Goal: Information Seeking & Learning: Learn about a topic

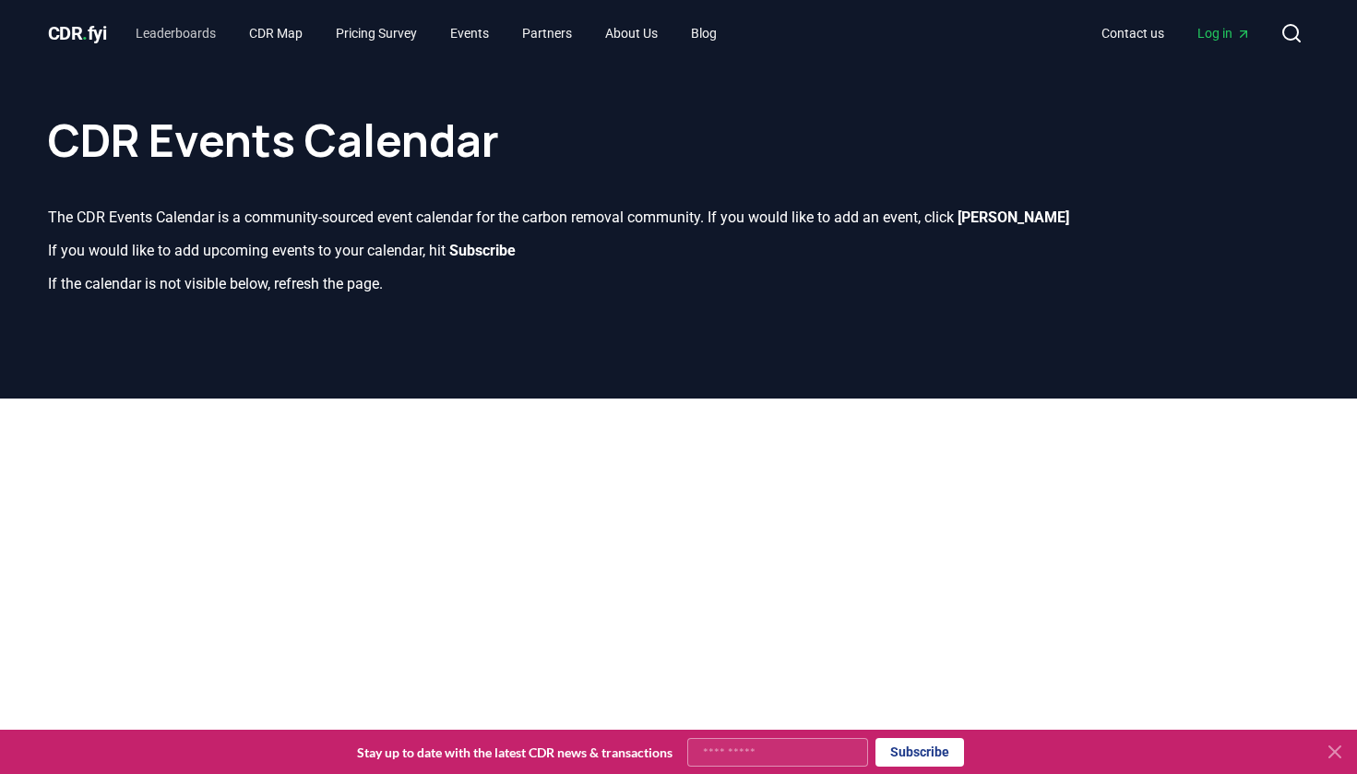
click at [203, 33] on link "Leaderboards" at bounding box center [176, 33] width 110 height 33
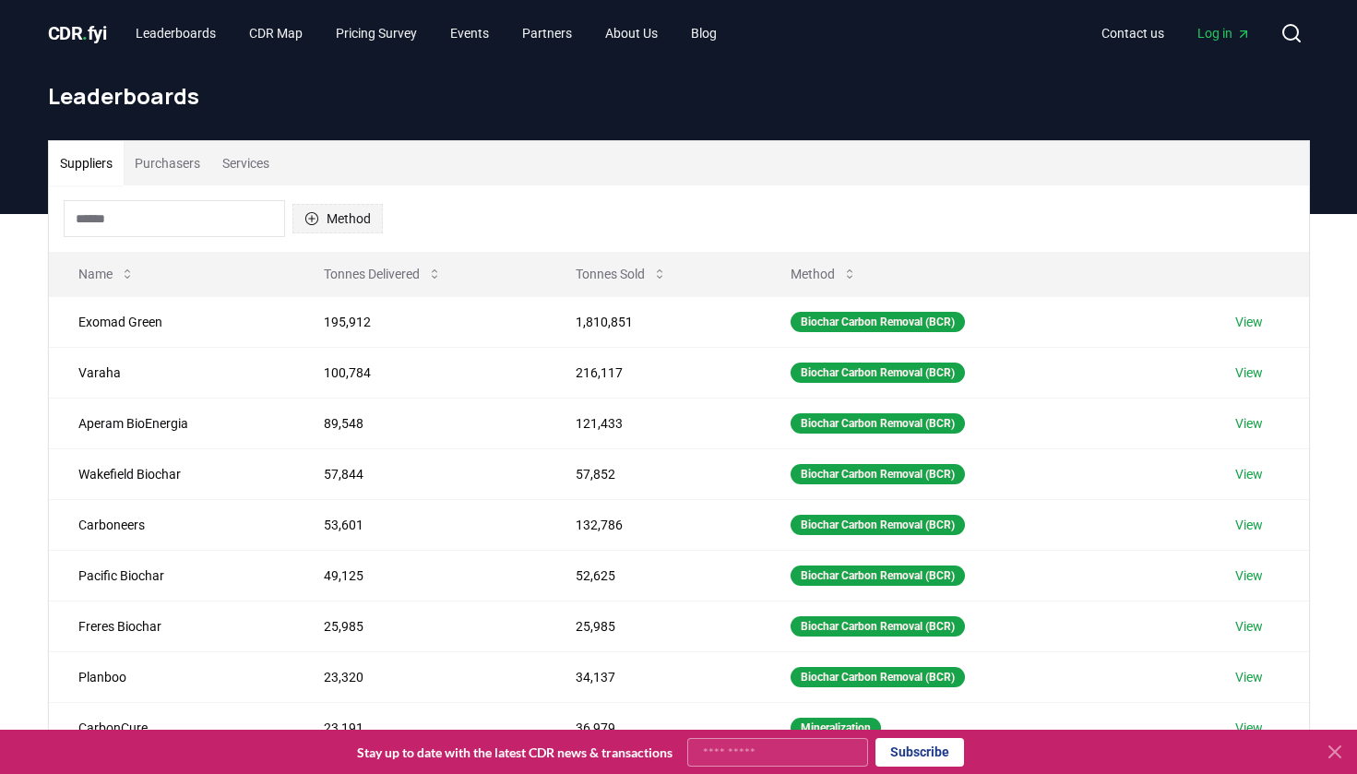
click at [352, 211] on button "Method" at bounding box center [337, 219] width 90 height 30
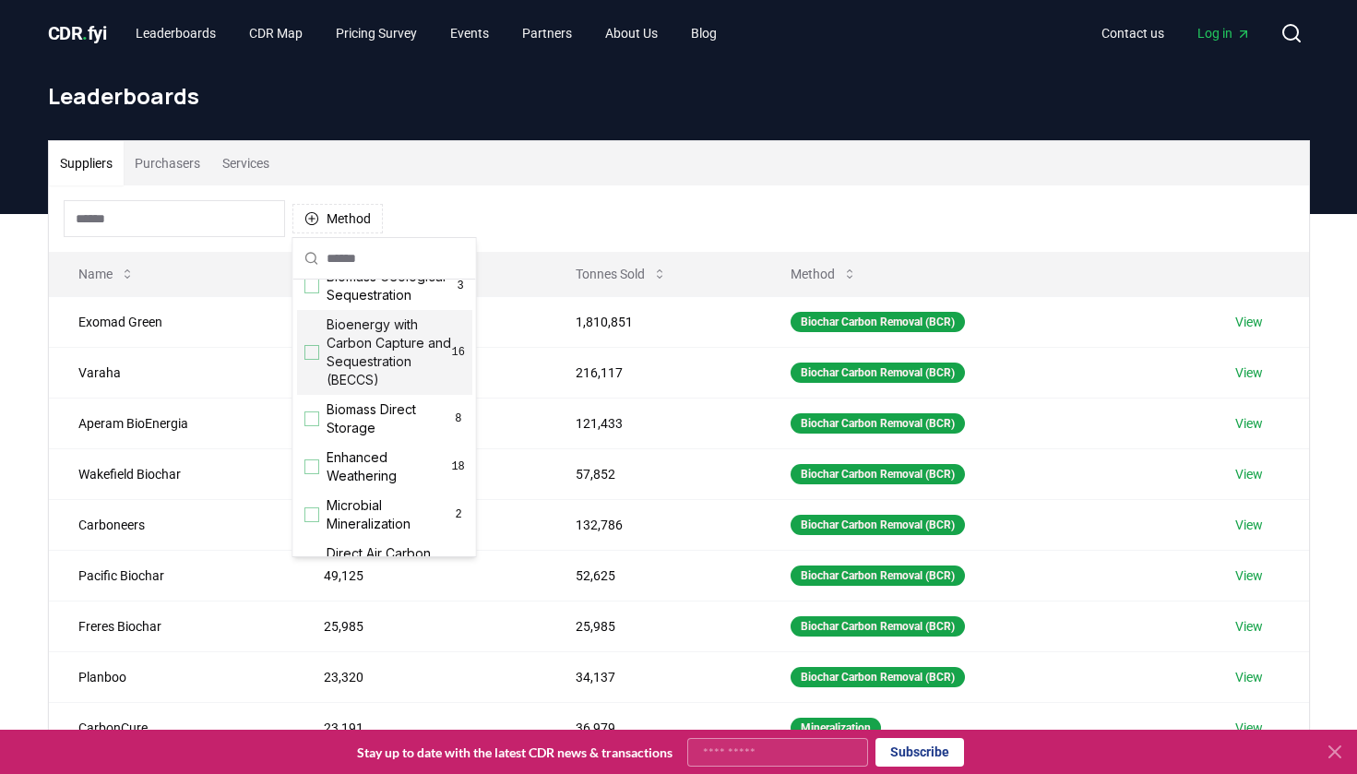
scroll to position [339, 0]
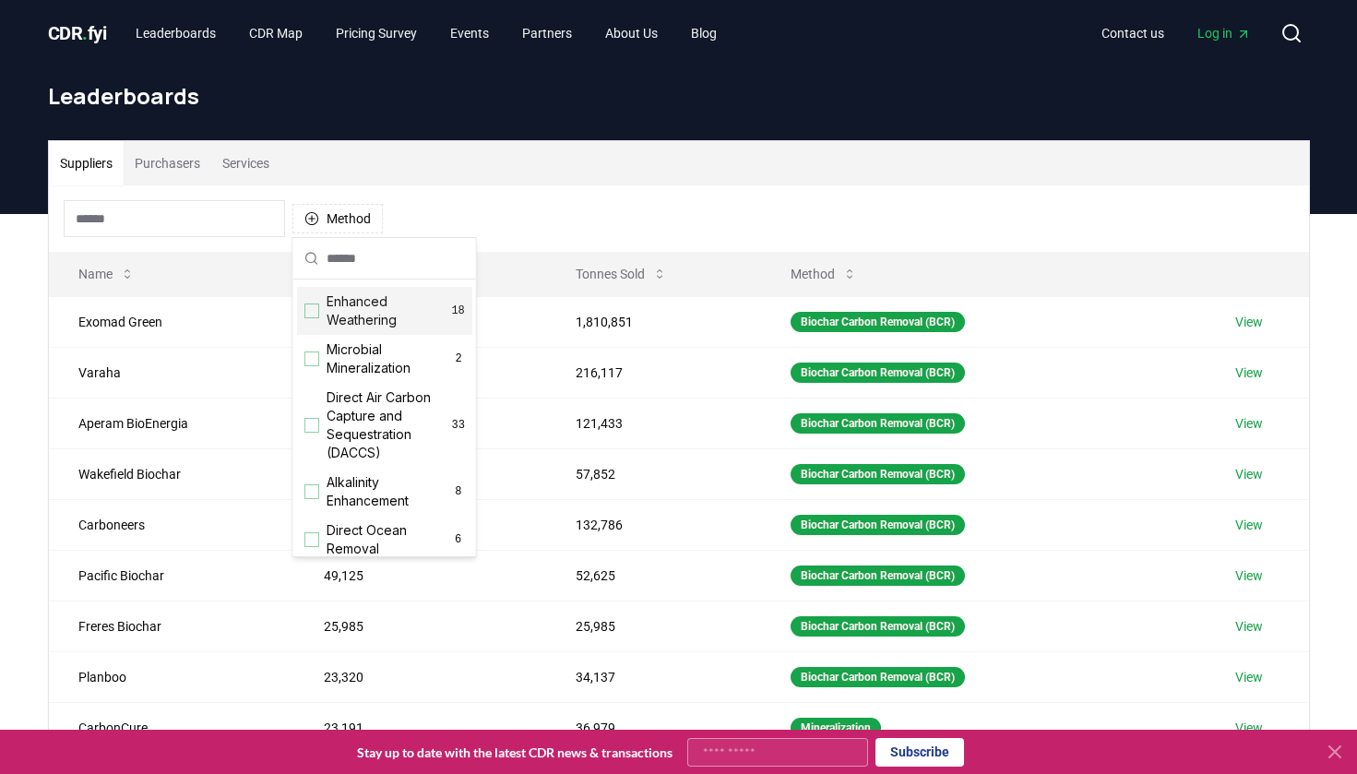
click at [312, 318] on div "Suggestions" at bounding box center [311, 310] width 15 height 15
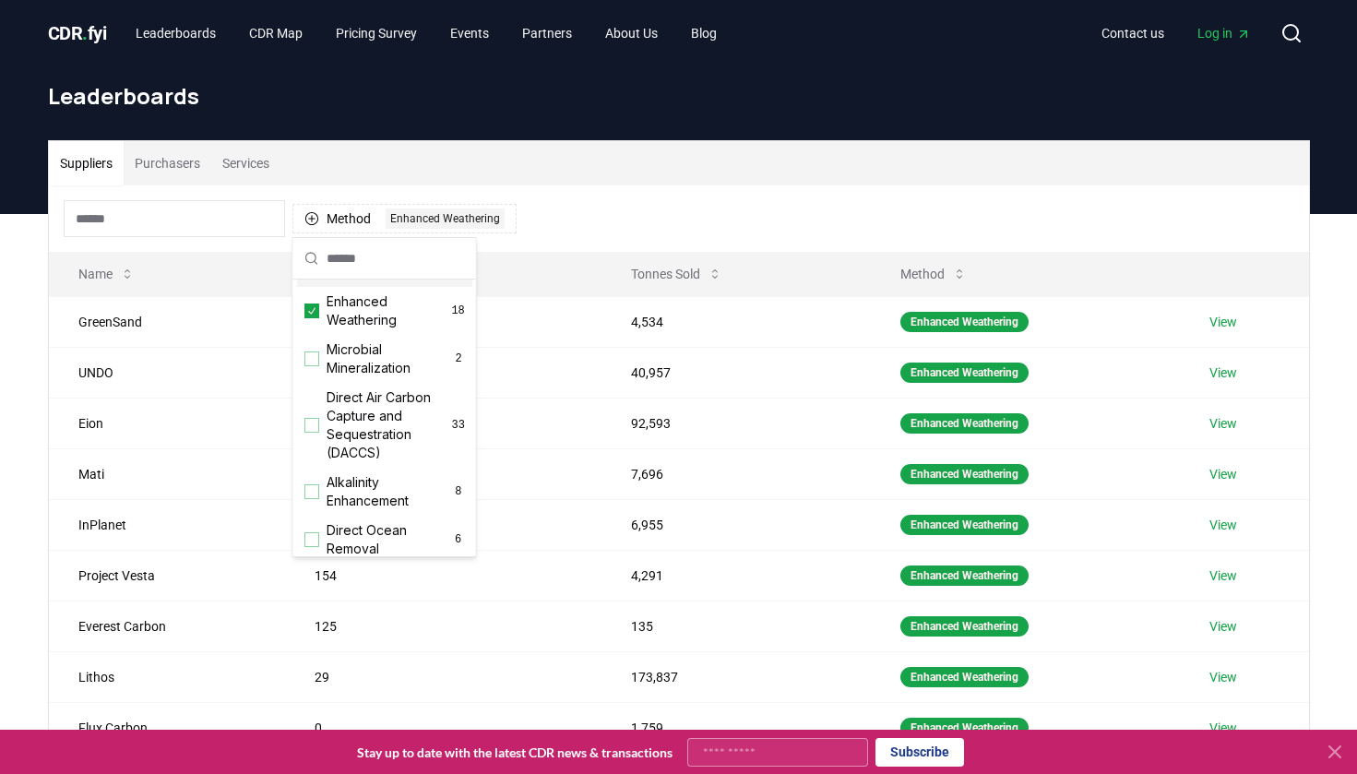
click at [581, 203] on div "Method 1 Enhanced Weathering" at bounding box center [679, 218] width 1260 height 66
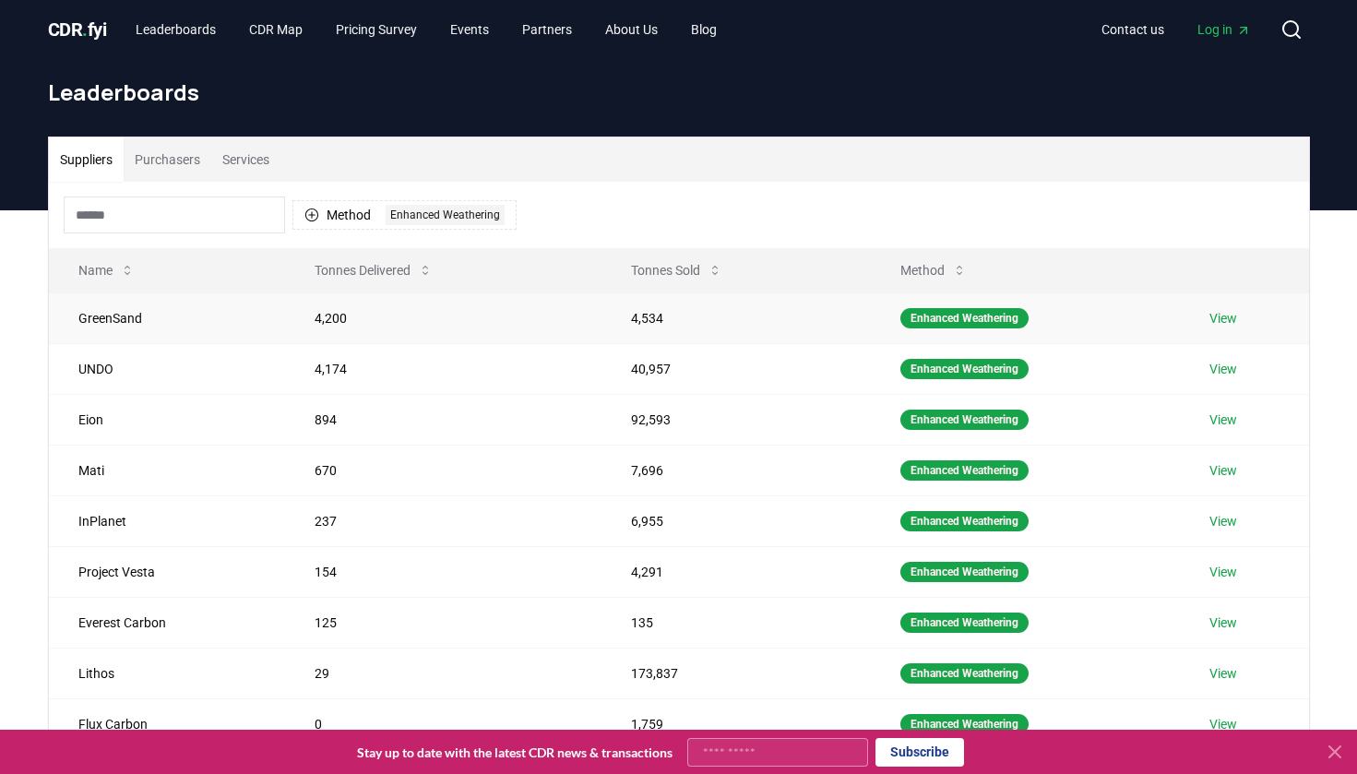
scroll to position [389, 0]
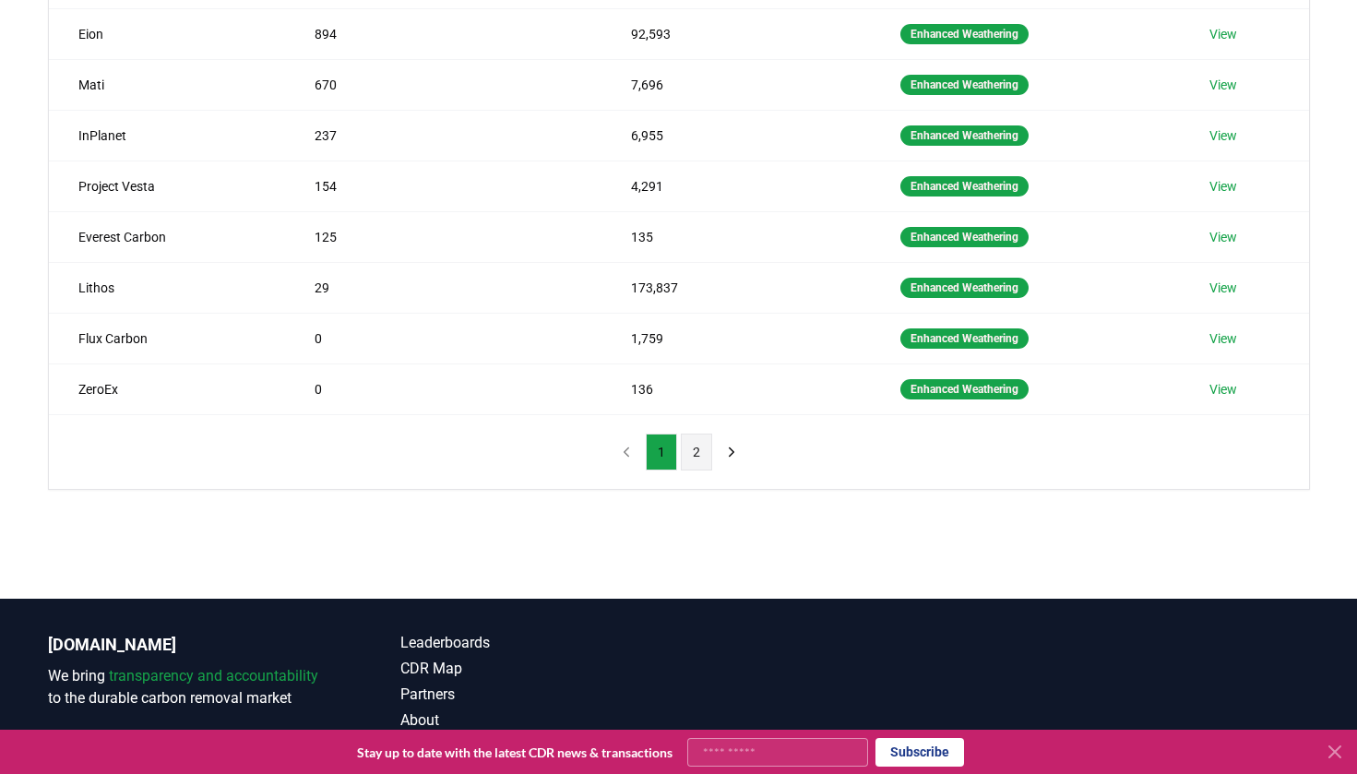
click at [696, 453] on button "2" at bounding box center [696, 452] width 31 height 37
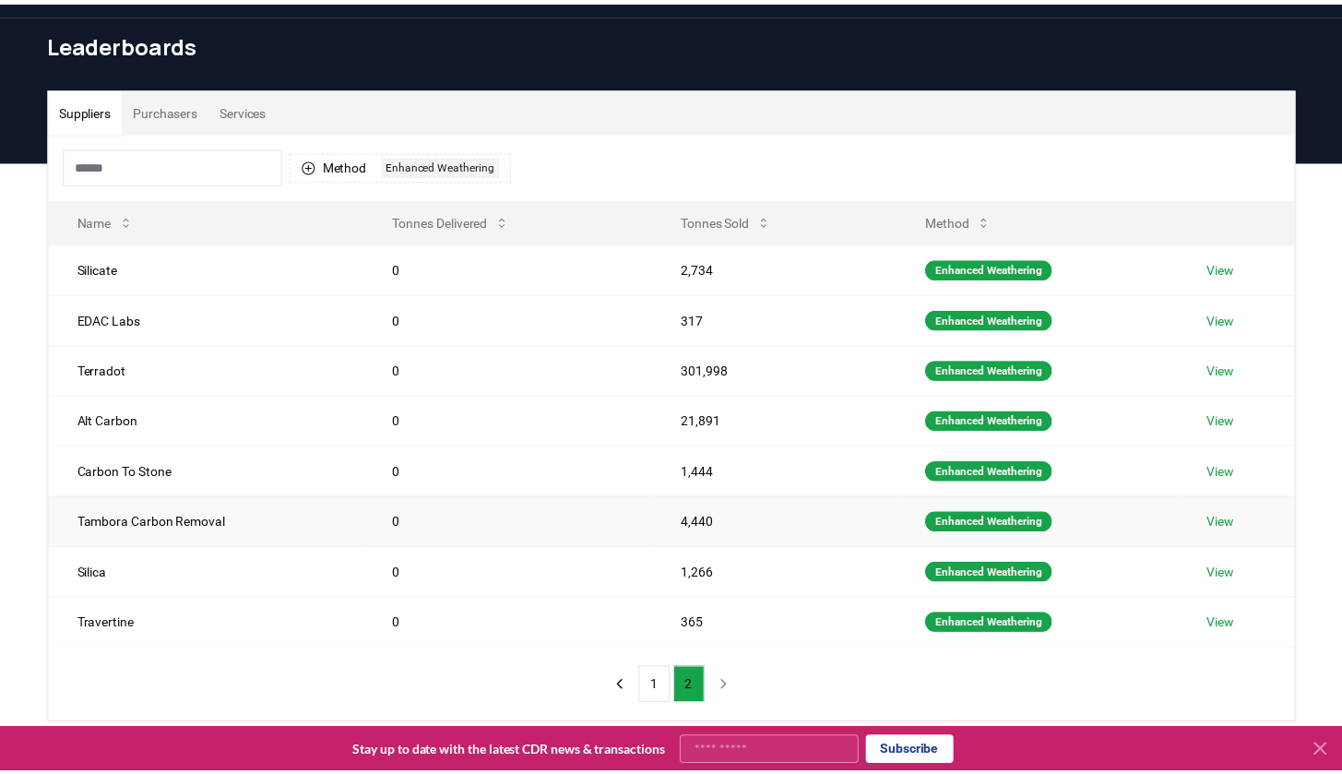
scroll to position [139, 0]
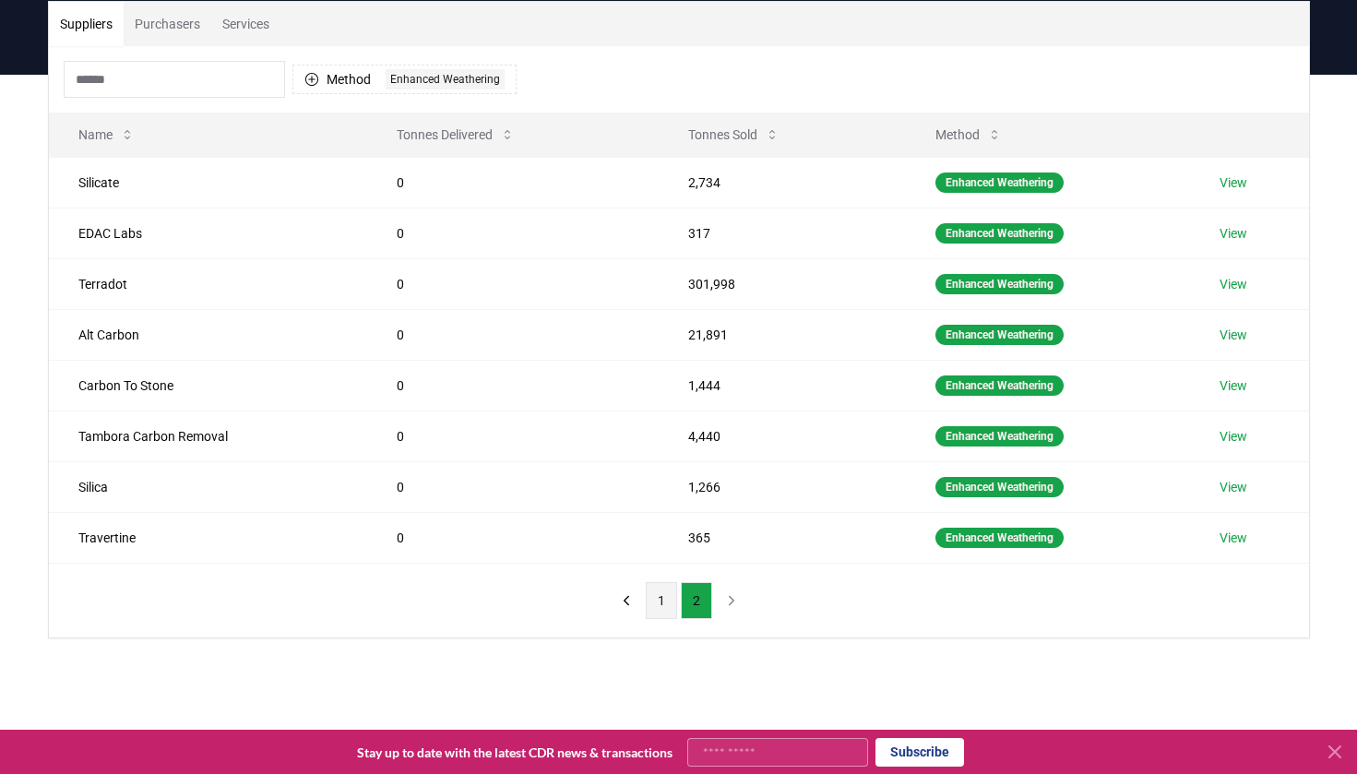
click at [651, 598] on button "1" at bounding box center [661, 600] width 31 height 37
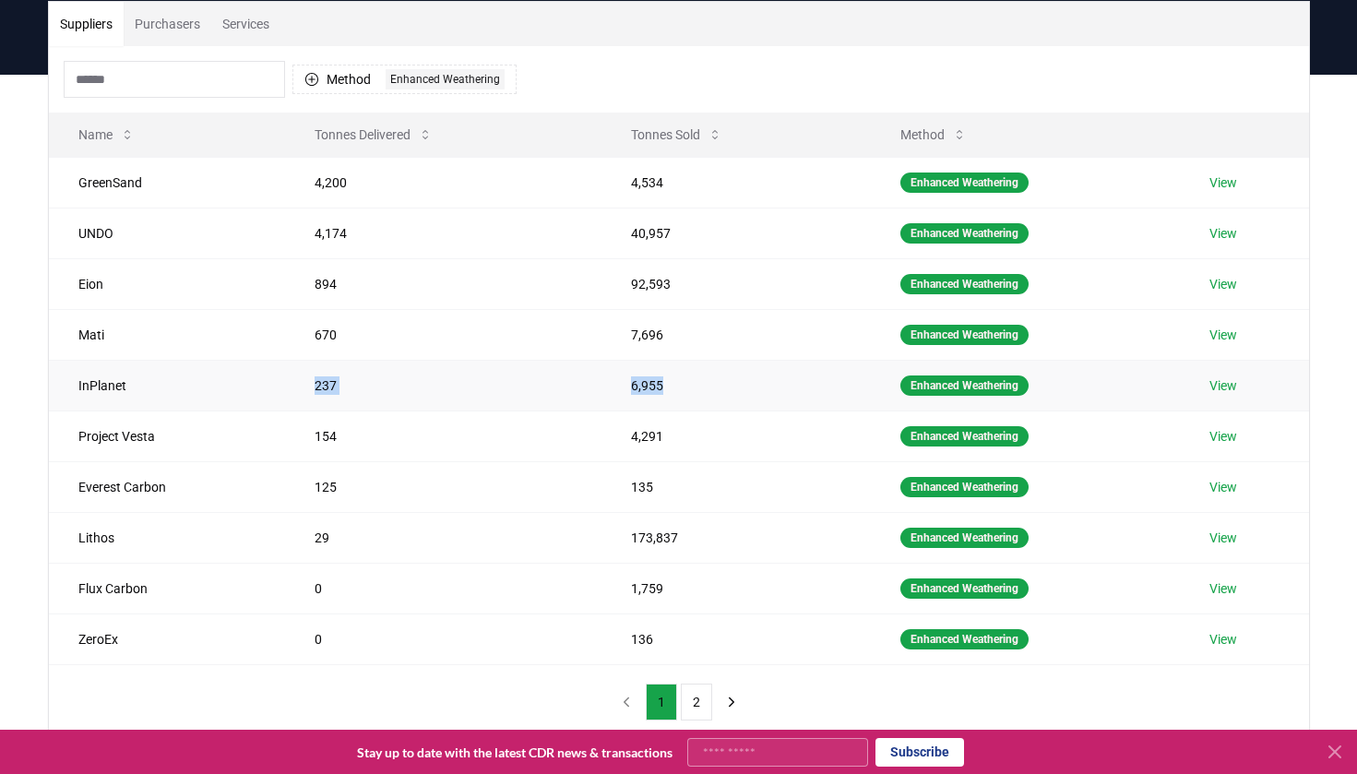
drag, startPoint x: 312, startPoint y: 386, endPoint x: 692, endPoint y: 386, distance: 380.0
click at [692, 386] on tr "InPlanet 237 6,955 Enhanced Weathering View" at bounding box center [679, 385] width 1260 height 51
click at [266, 398] on td "InPlanet" at bounding box center [167, 385] width 236 height 51
click at [229, 276] on td "Eion" at bounding box center [167, 283] width 236 height 51
drag, startPoint x: 77, startPoint y: 230, endPoint x: 350, endPoint y: 231, distance: 272.1
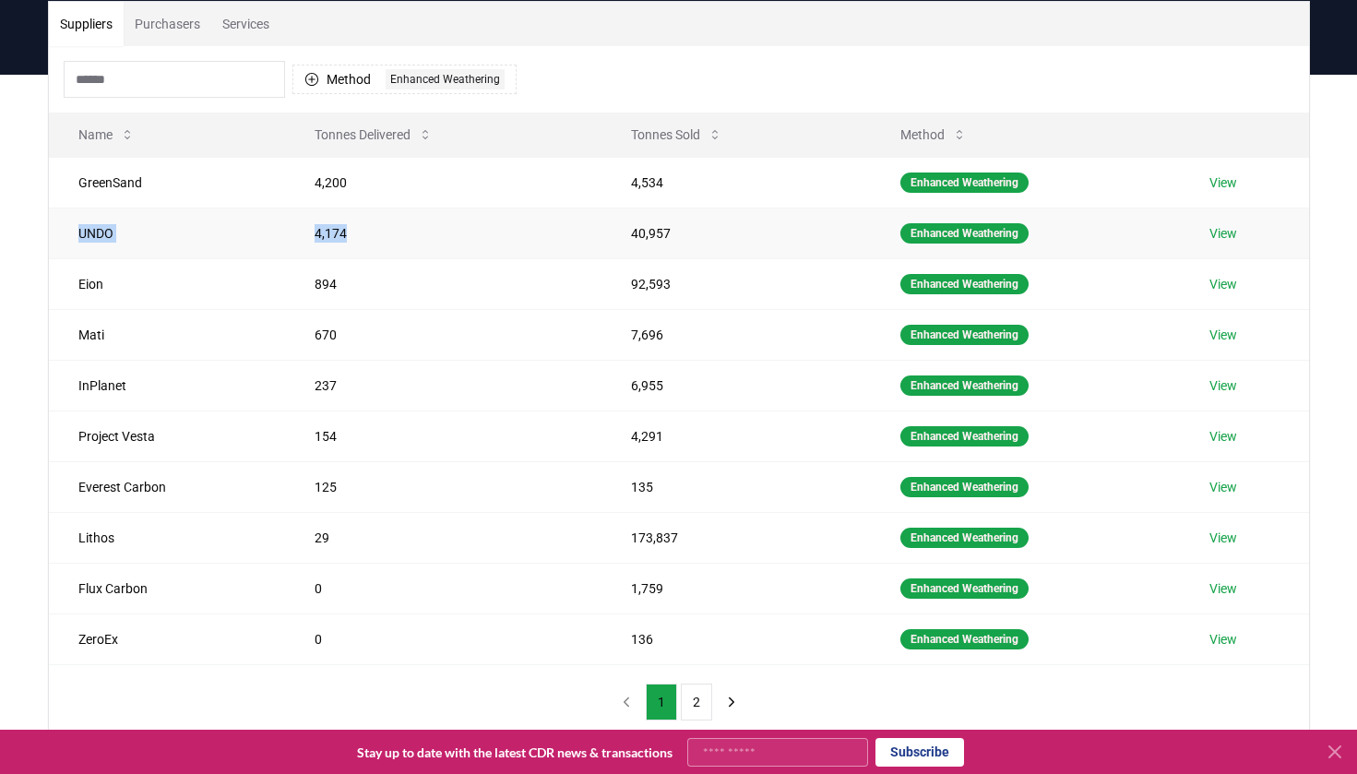
click at [350, 231] on tr "UNDO 4,174 40,957 Enhanced Weathering View" at bounding box center [679, 233] width 1260 height 51
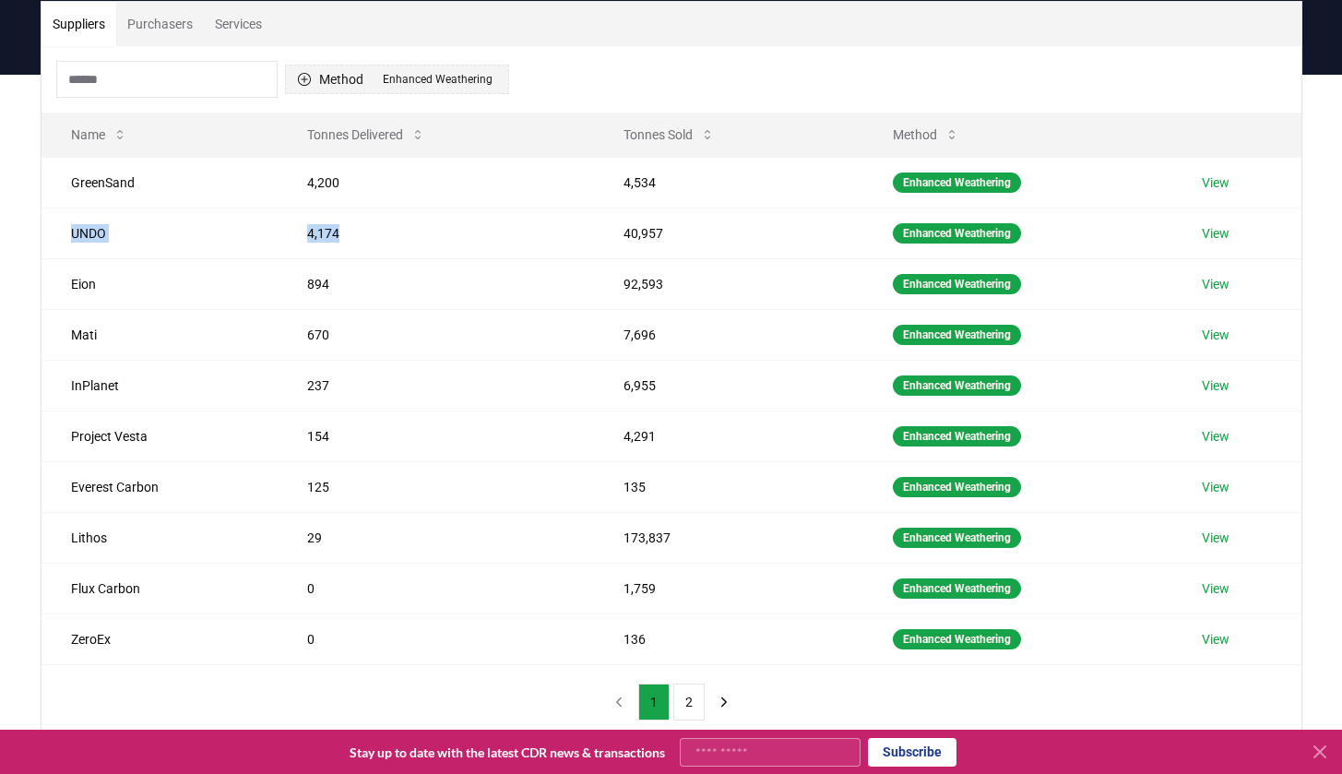
click at [303, 79] on icon "button" at bounding box center [303, 79] width 13 height 13
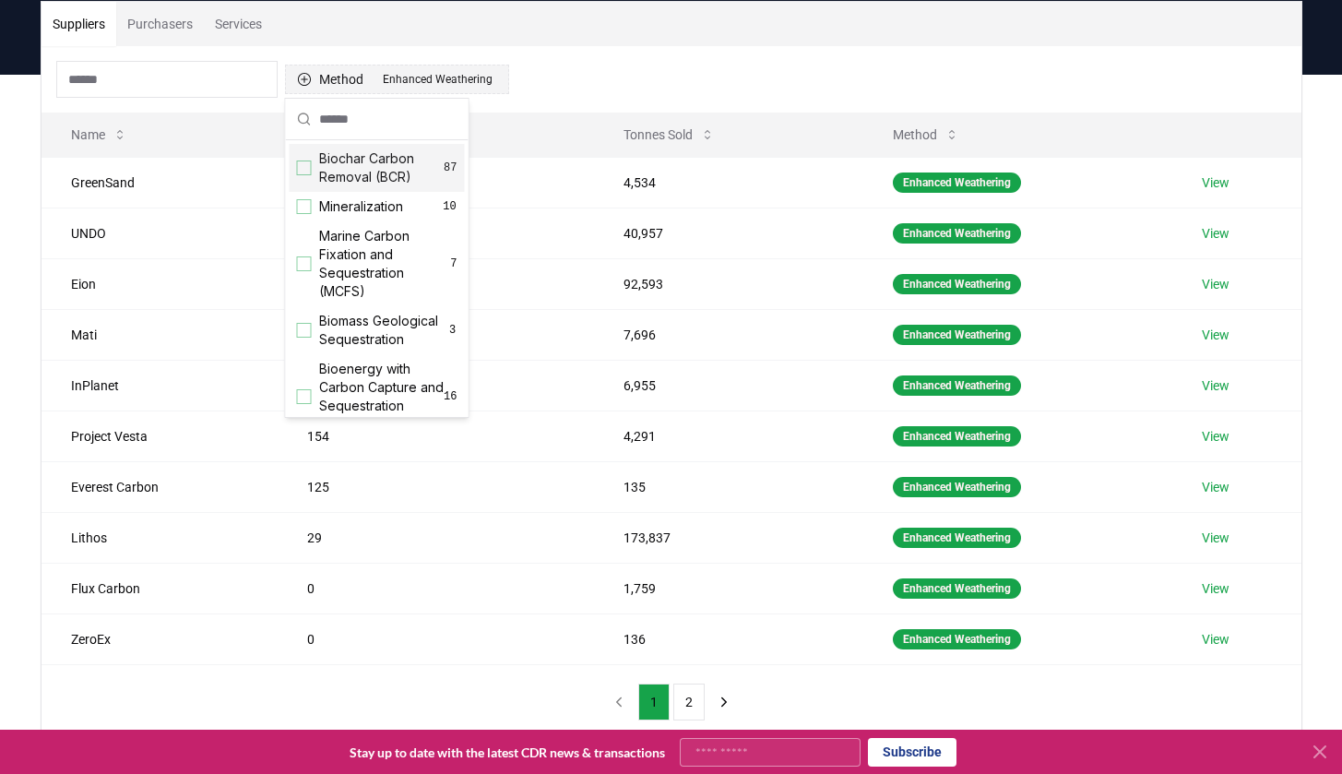
click at [307, 78] on icon "button" at bounding box center [304, 79] width 15 height 15
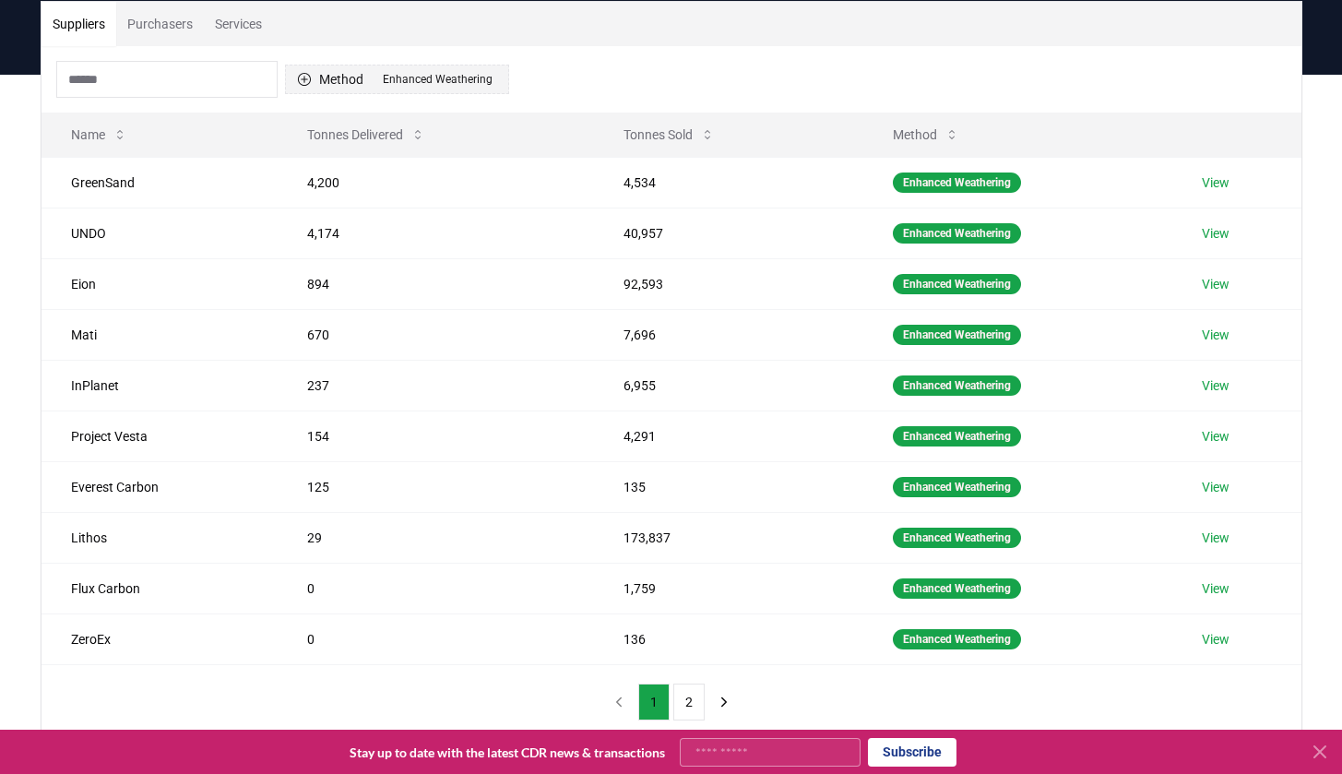
click at [470, 84] on div "Enhanced Weathering" at bounding box center [437, 79] width 119 height 20
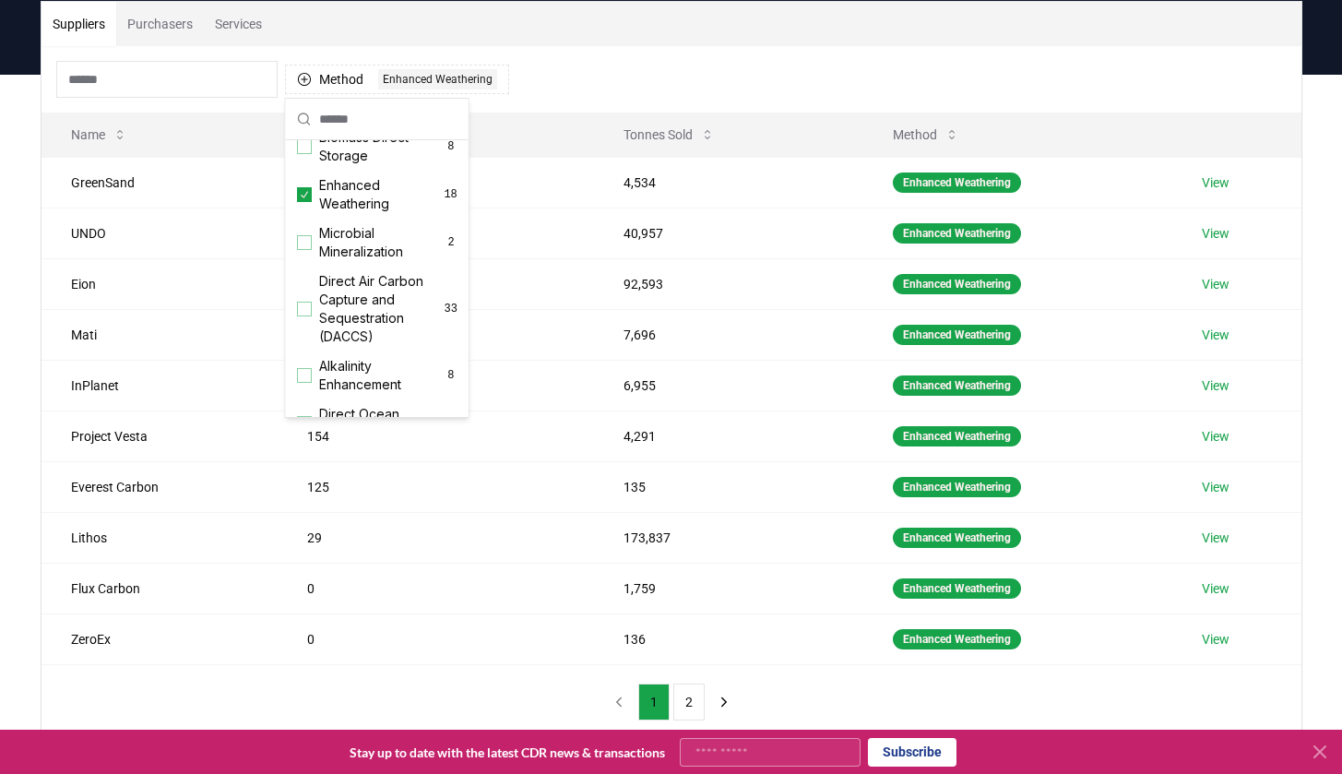
scroll to position [310, 0]
click at [304, 208] on icon "Suggestions" at bounding box center [304, 201] width 13 height 15
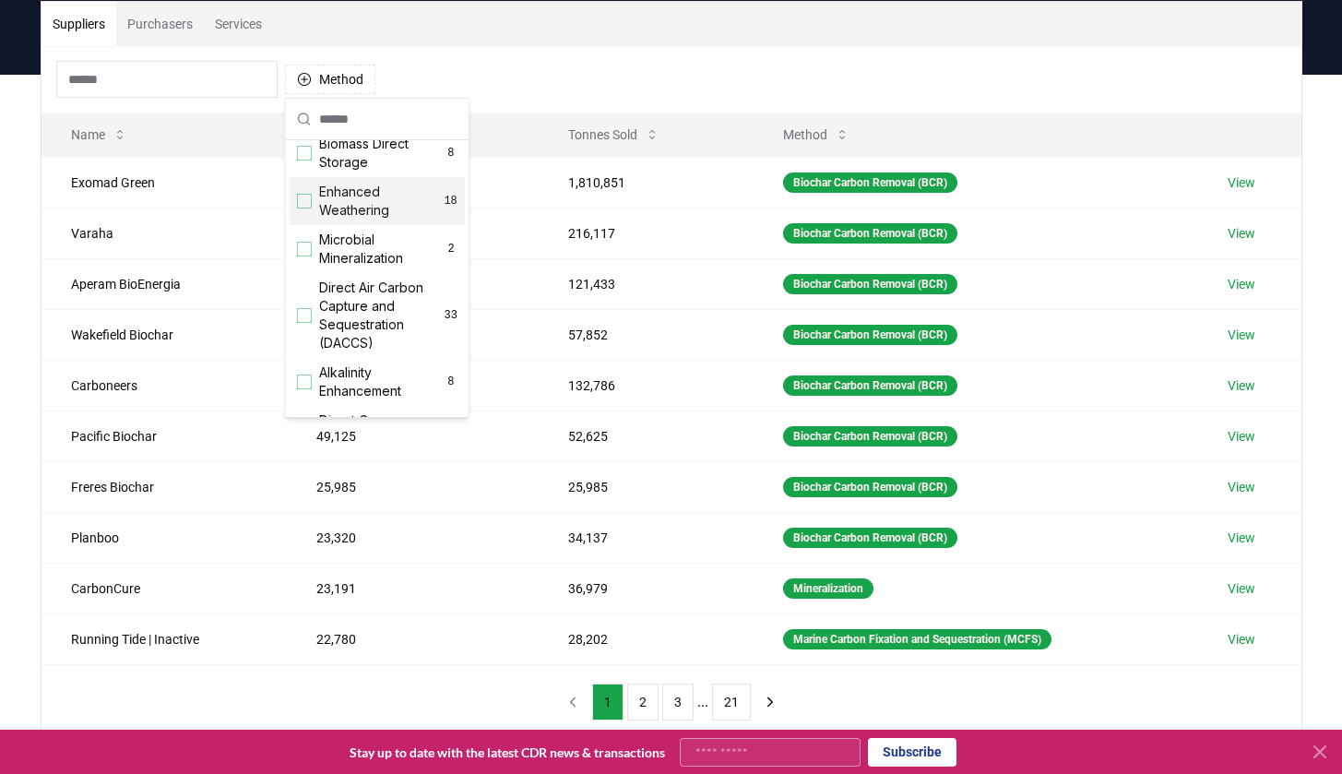
click at [517, 82] on div "Method" at bounding box center [672, 79] width 1260 height 66
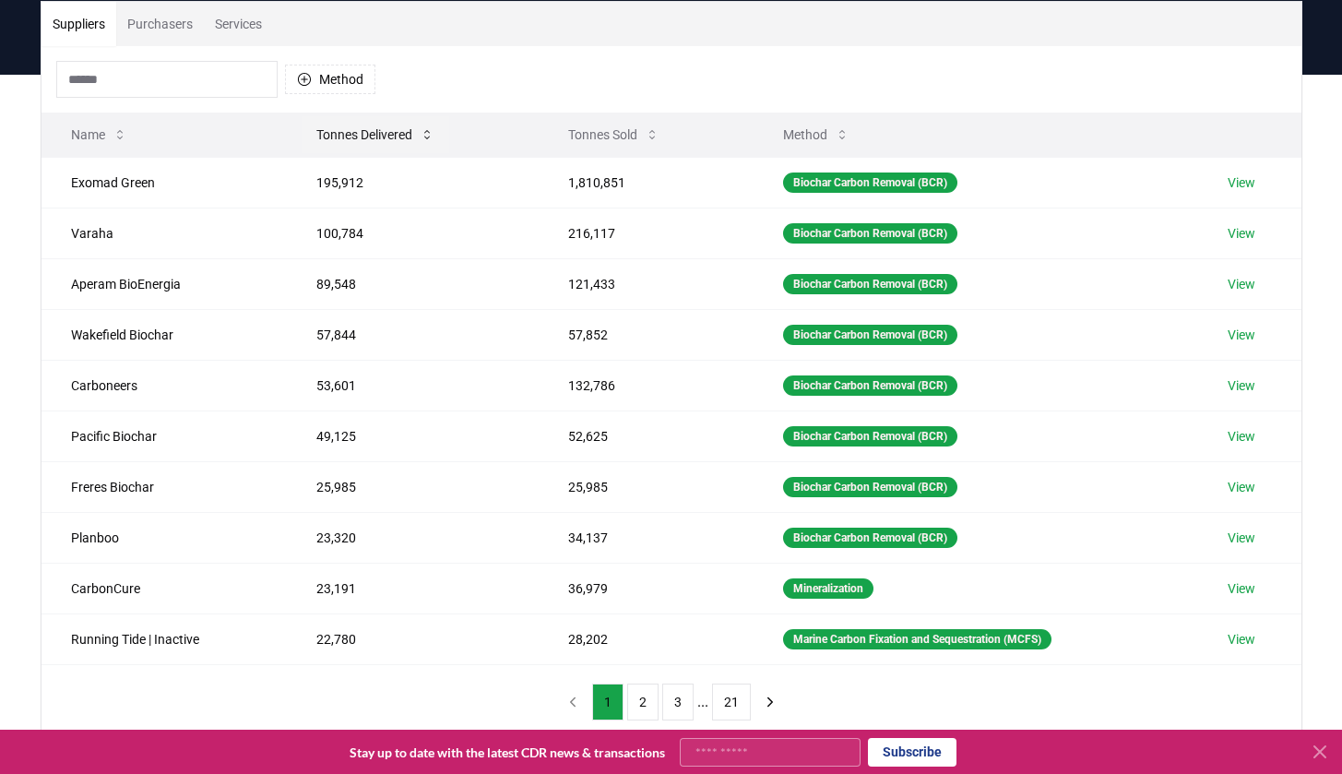
click at [392, 141] on button "Tonnes Delivered" at bounding box center [376, 134] width 148 height 37
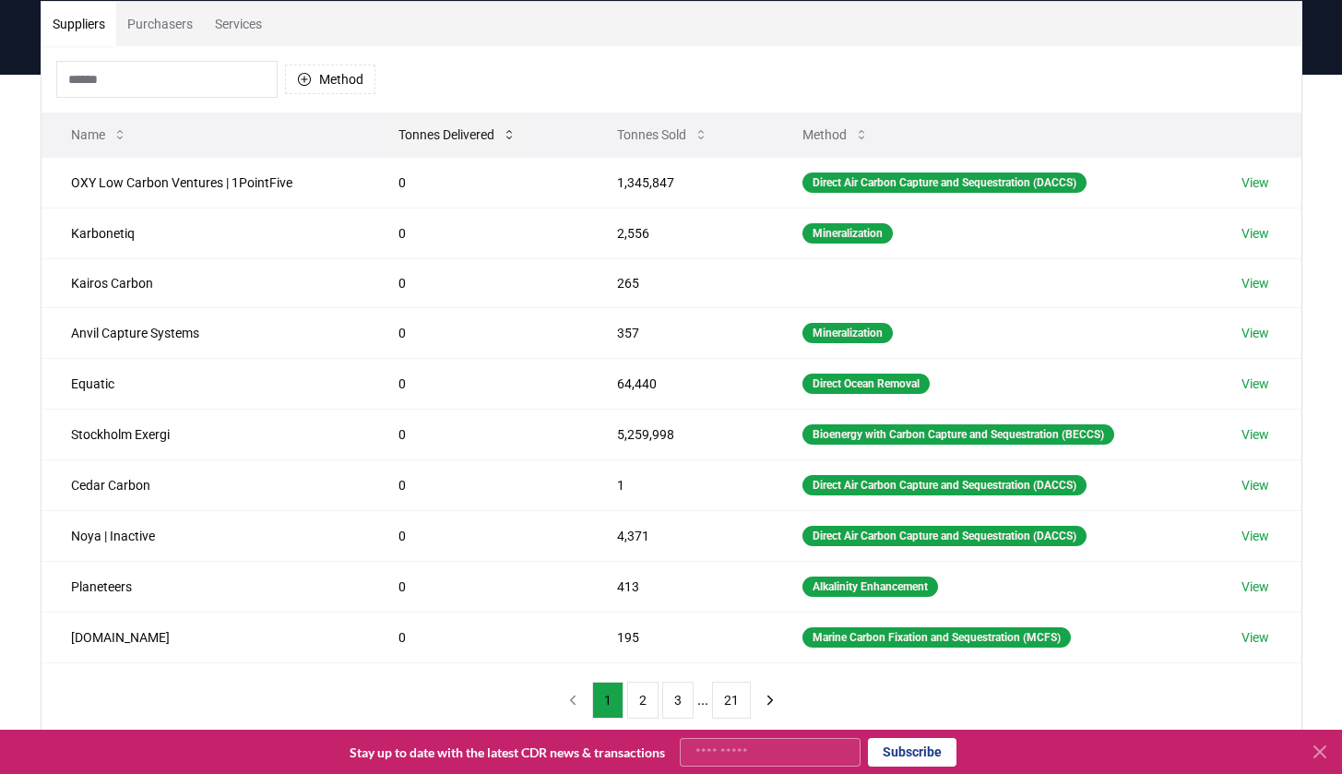
click at [406, 139] on button "Tonnes Delivered" at bounding box center [458, 134] width 148 height 37
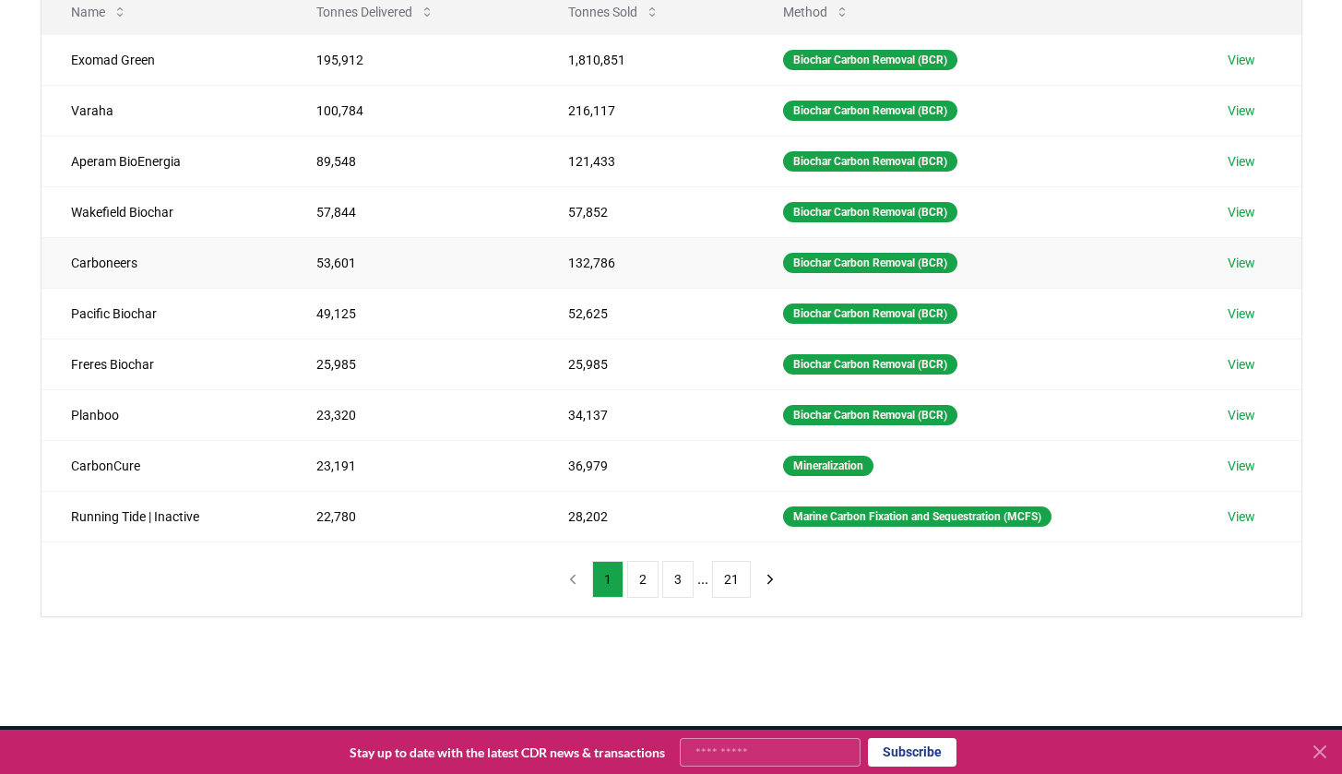
scroll to position [273, 0]
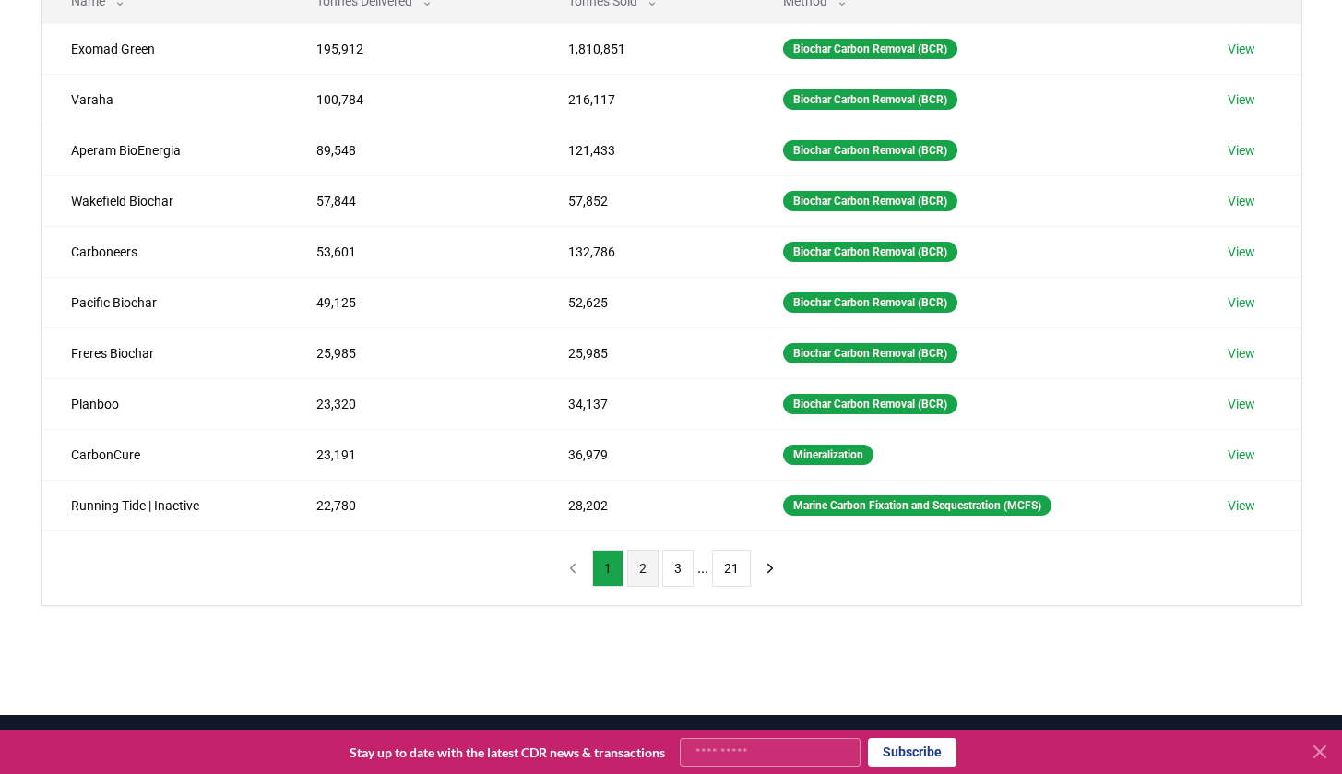
click at [636, 572] on button "2" at bounding box center [642, 568] width 31 height 37
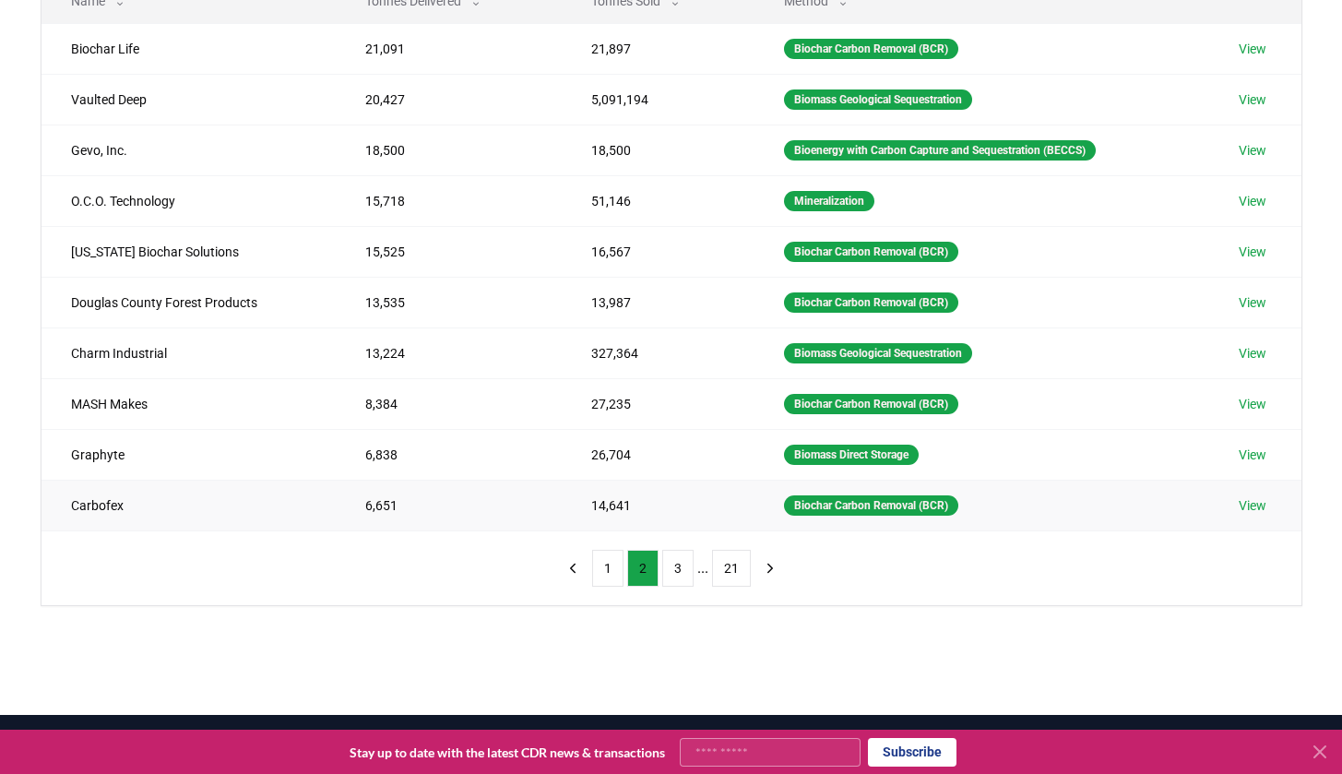
scroll to position [241, 0]
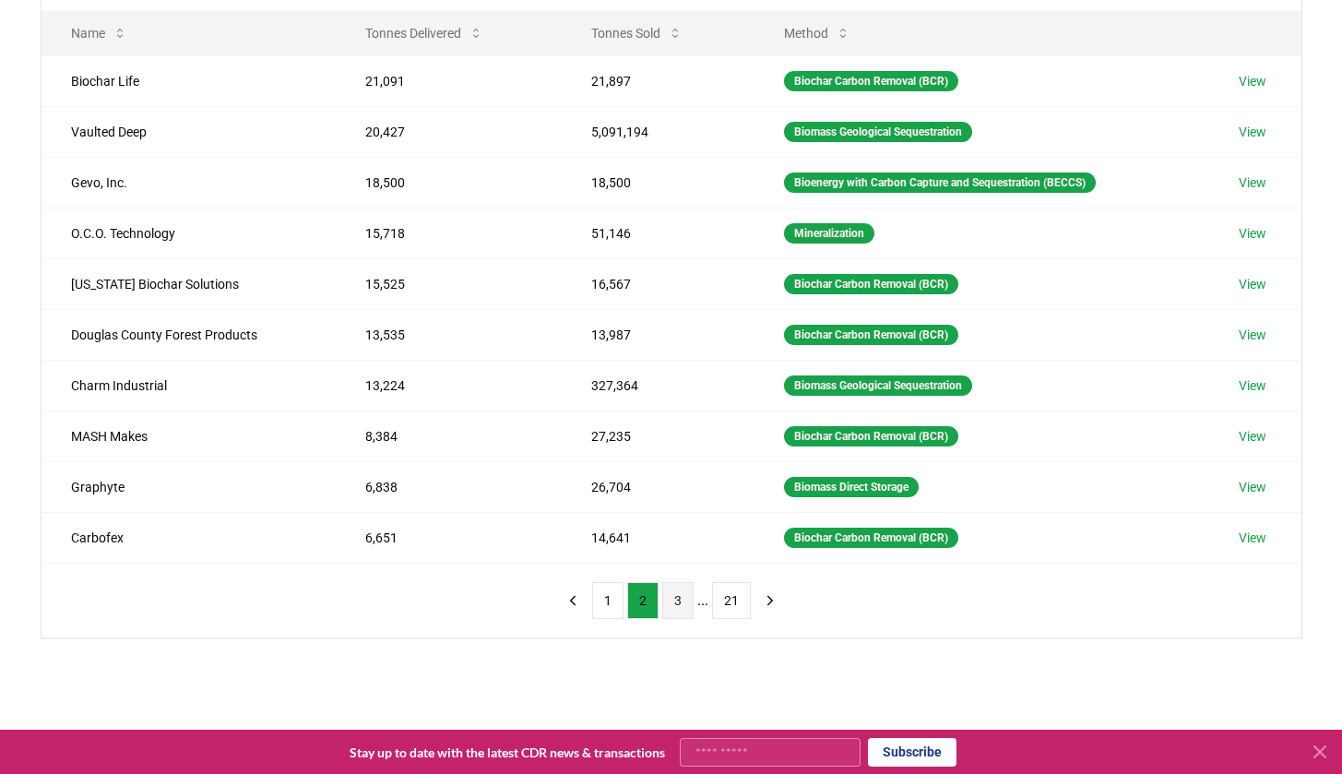
click at [672, 610] on button "3" at bounding box center [677, 600] width 31 height 37
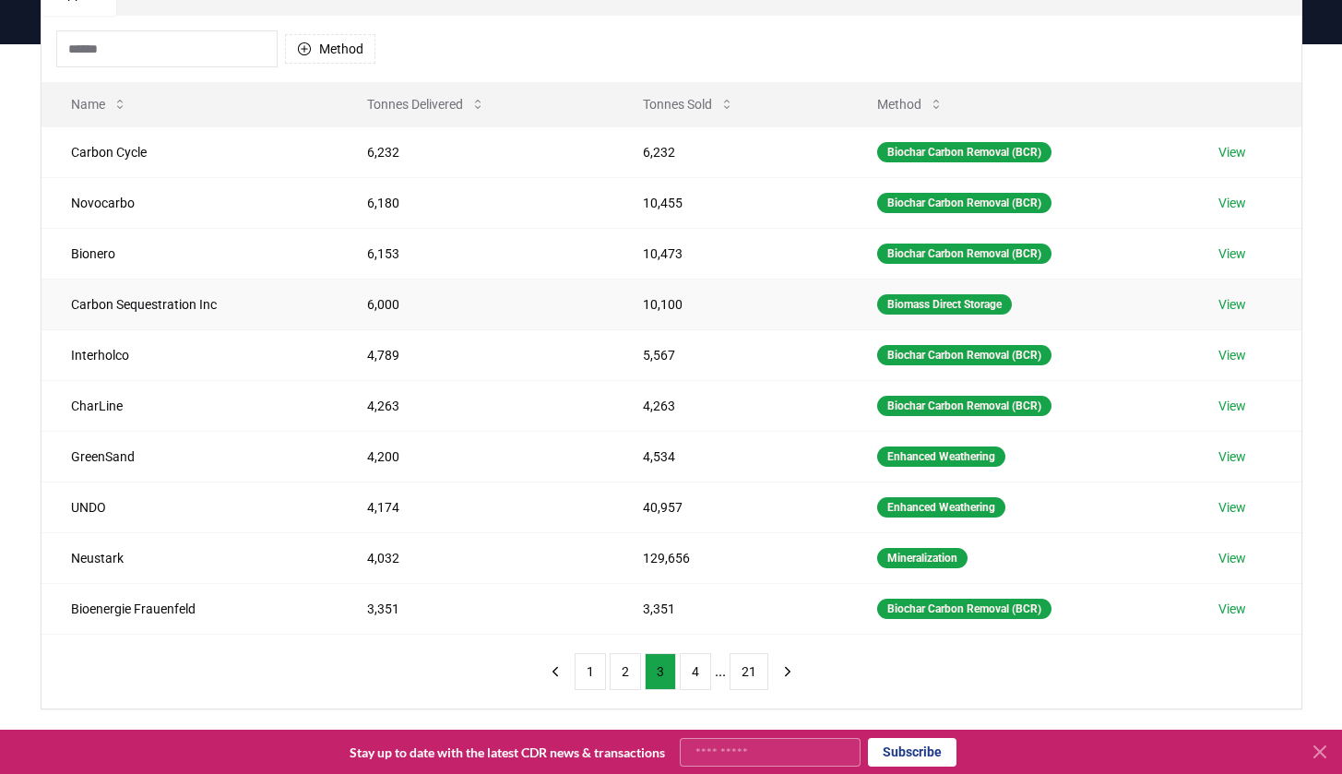
scroll to position [172, 0]
